Goal: Navigation & Orientation: Find specific page/section

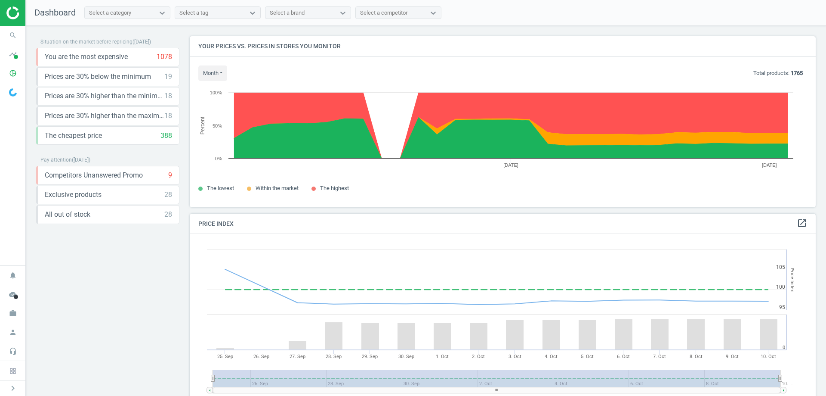
click at [13, 16] on img at bounding box center [36, 12] width 61 height 13
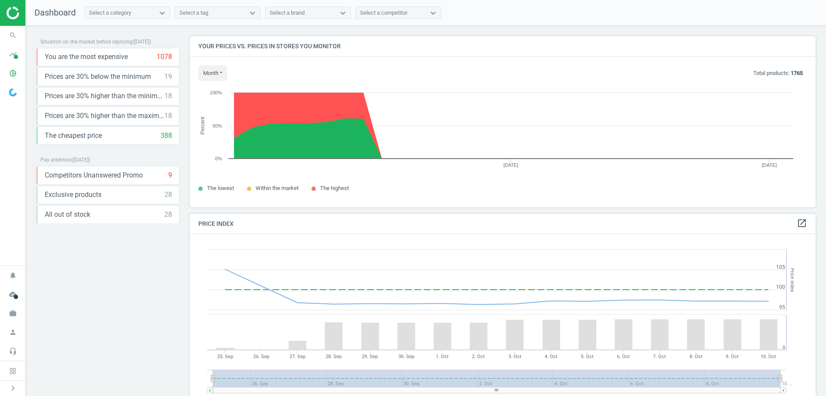
scroll to position [211, 633]
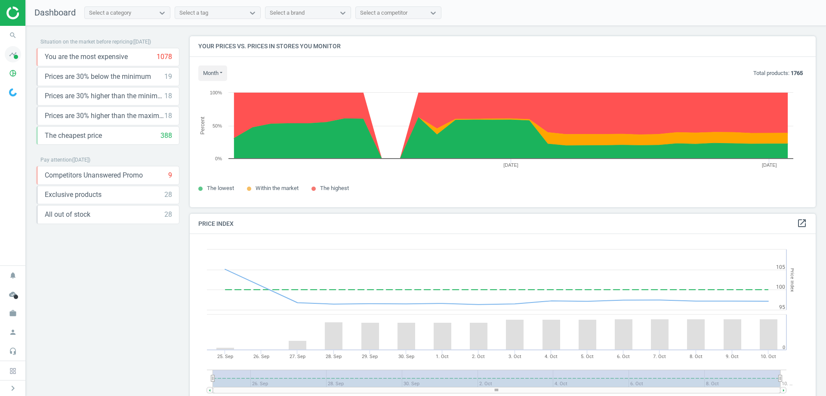
click at [15, 55] on span at bounding box center [16, 57] width 4 height 4
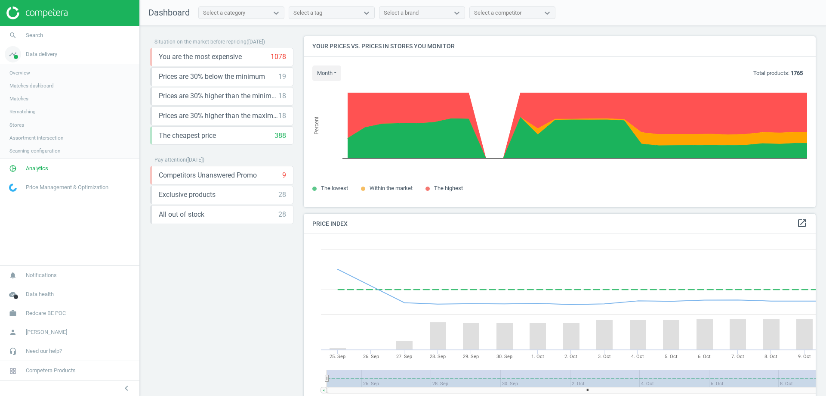
scroll to position [211, 519]
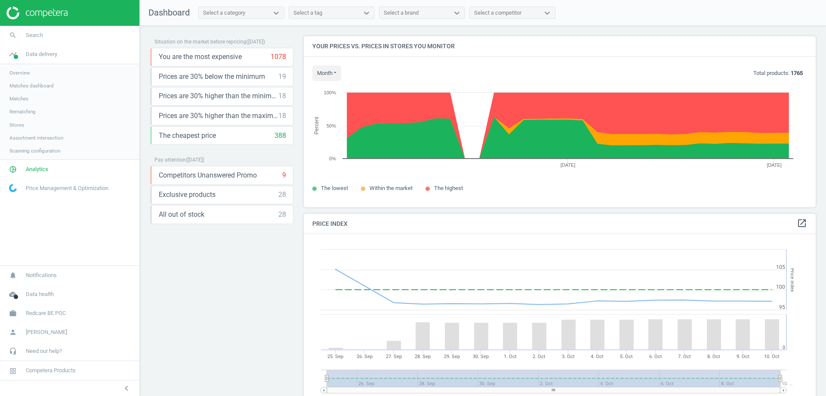
click at [20, 73] on span "Overview" at bounding box center [19, 72] width 21 height 7
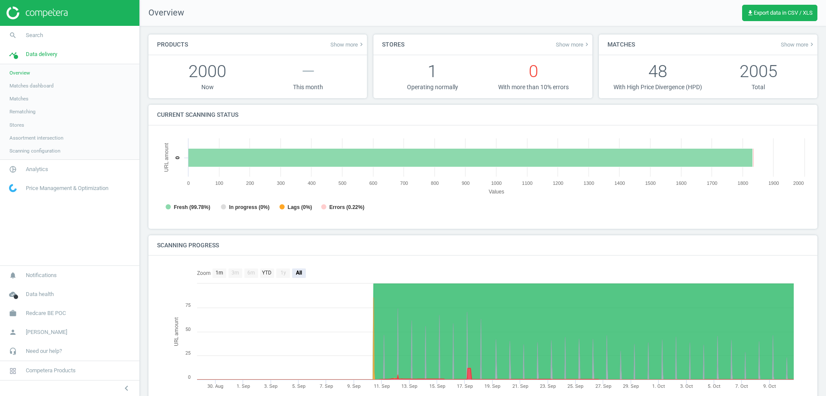
scroll to position [4, 4]
click at [43, 133] on link "Assortment intersection" at bounding box center [69, 137] width 139 height 13
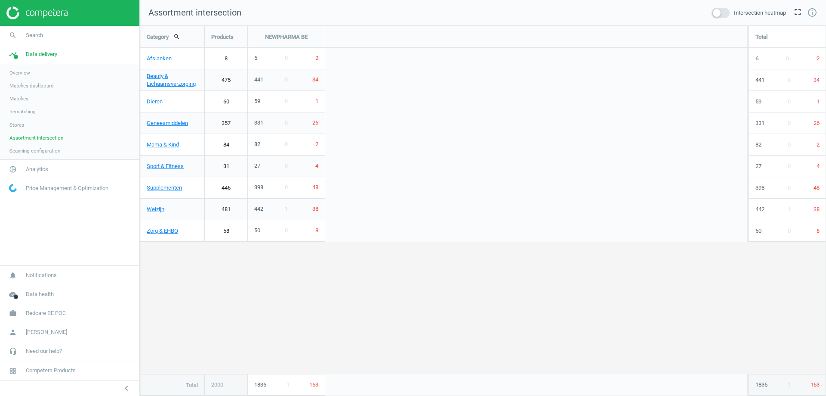
scroll to position [383, 700]
click at [34, 314] on span "Redcare BE POC" at bounding box center [46, 313] width 40 height 8
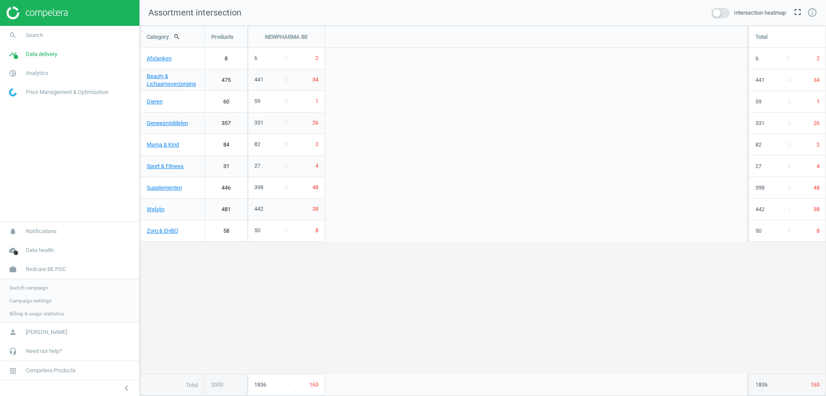
click at [22, 288] on span "Switch campaign" at bounding box center [28, 287] width 38 height 7
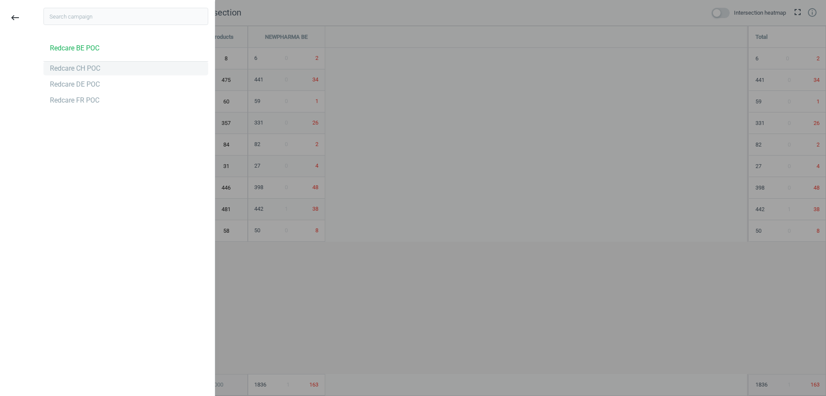
click at [86, 68] on div "Redcare CH POC" at bounding box center [75, 68] width 50 height 9
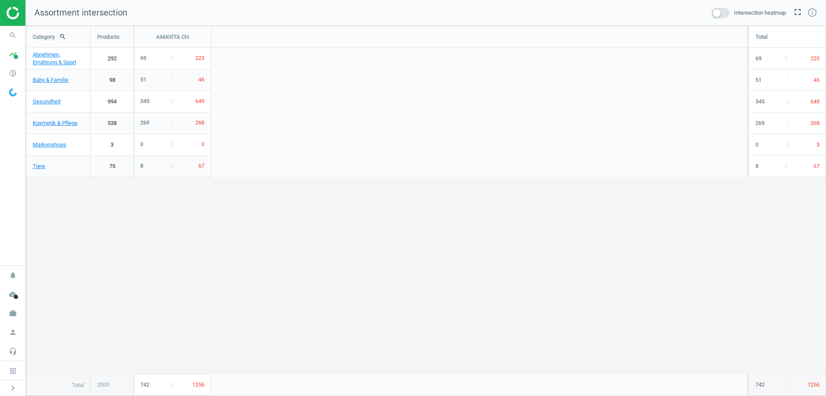
scroll to position [383, 814]
